Goal: Task Accomplishment & Management: Manage account settings

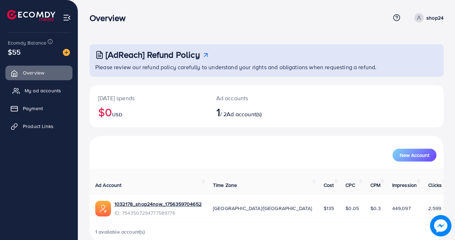
click at [35, 90] on span "My ad accounts" at bounding box center [43, 90] width 36 height 7
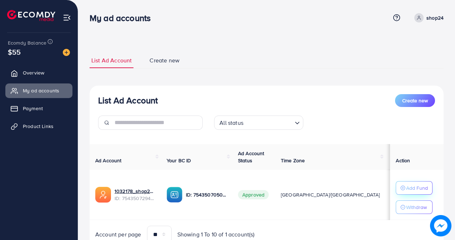
click at [406, 186] on p "Add Fund" at bounding box center [417, 188] width 22 height 9
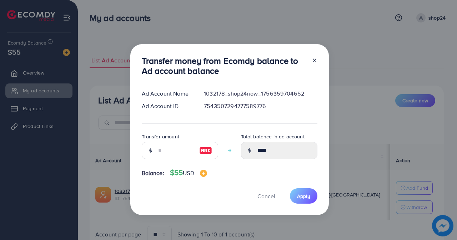
click at [313, 58] on icon at bounding box center [315, 60] width 6 height 6
